Goal: Transaction & Acquisition: Purchase product/service

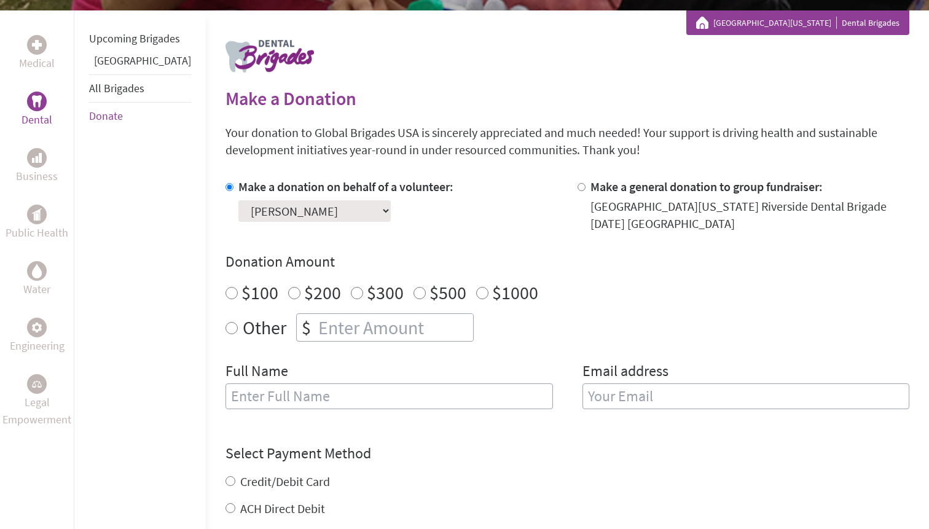
scroll to position [235, 0]
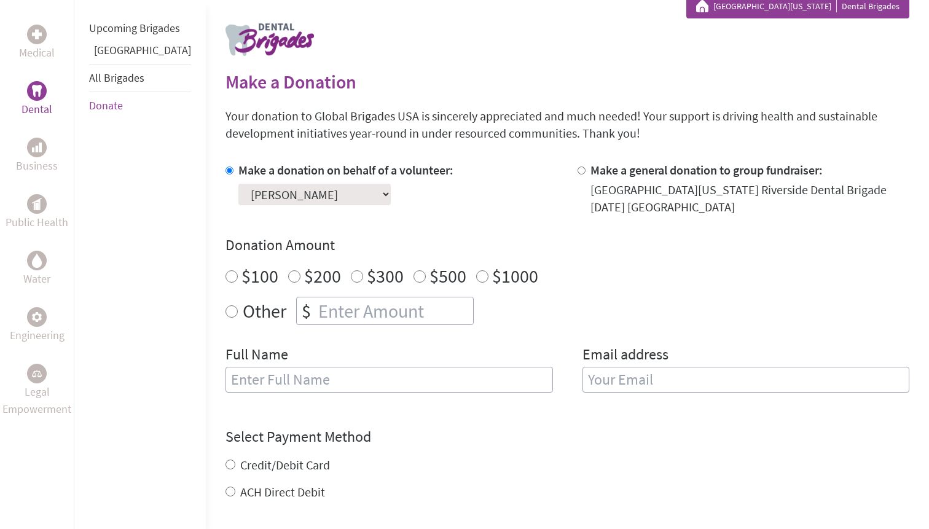
click at [243, 312] on label "Other" at bounding box center [265, 311] width 44 height 28
click at [234, 312] on input "Other" at bounding box center [232, 312] width 12 height 12
radio input "true"
click at [316, 308] on input "number" at bounding box center [394, 311] width 157 height 27
type input "1250"
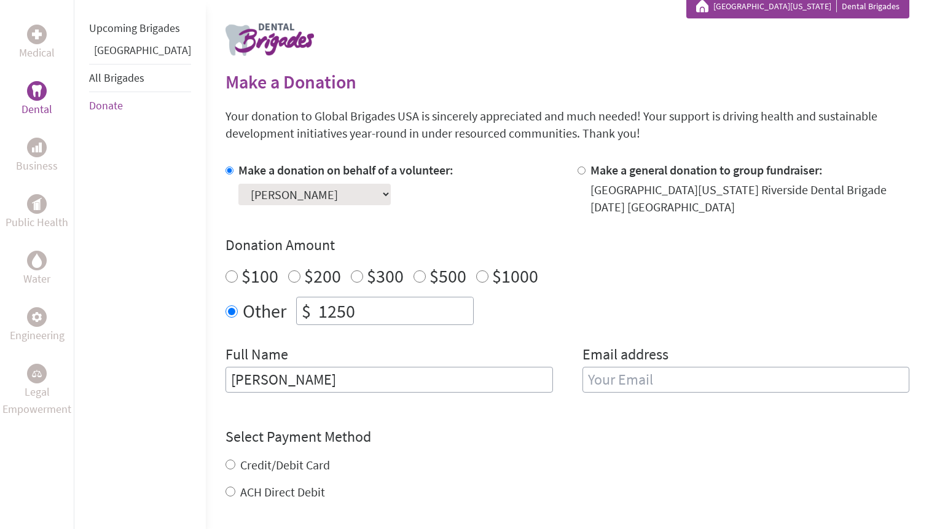
type input "[PERSON_NAME]"
type input "[EMAIL_ADDRESS][DOMAIN_NAME]"
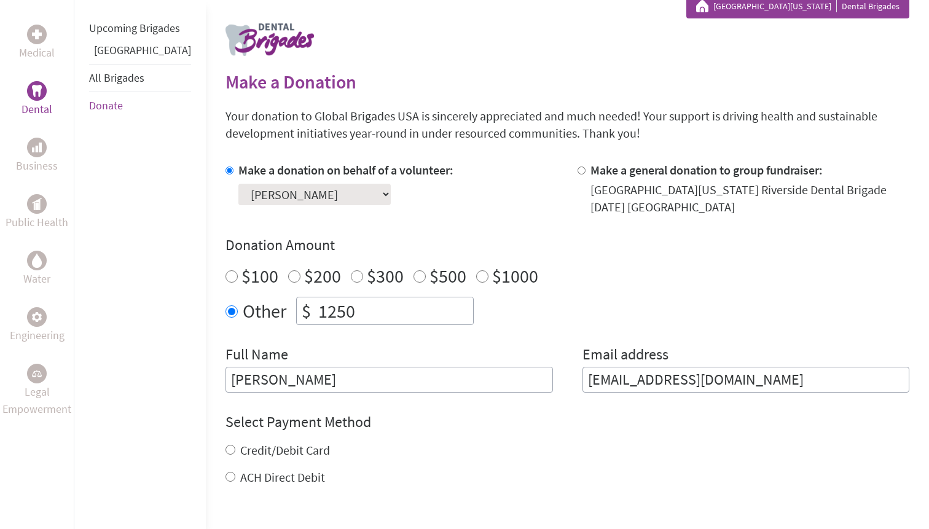
scroll to position [0, 0]
click at [226, 449] on input "Credit/Debit Card" at bounding box center [231, 450] width 10 height 10
radio input "true"
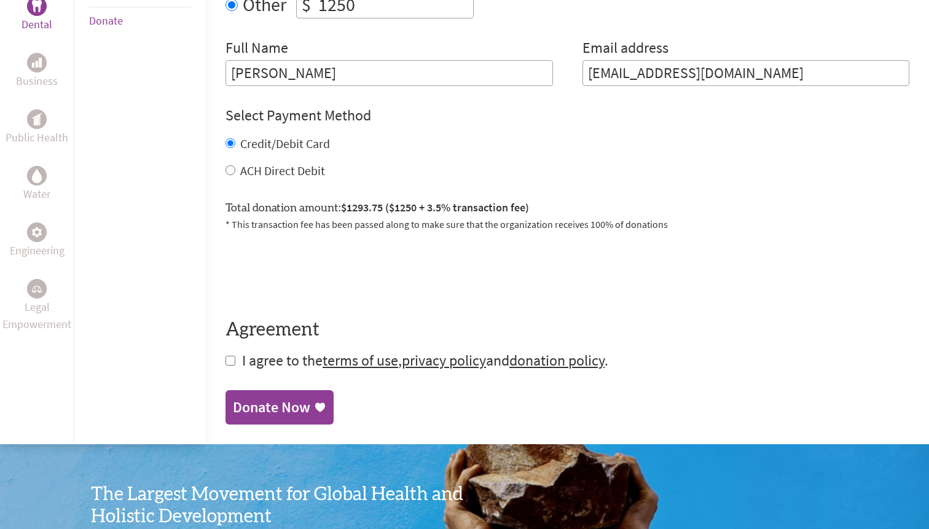
scroll to position [543, 0]
click at [226, 360] on input "checkbox" at bounding box center [231, 360] width 10 height 10
checkbox input "true"
click at [226, 424] on link "Donate Now" at bounding box center [280, 408] width 108 height 34
